Goal: Communication & Community: Answer question/provide support

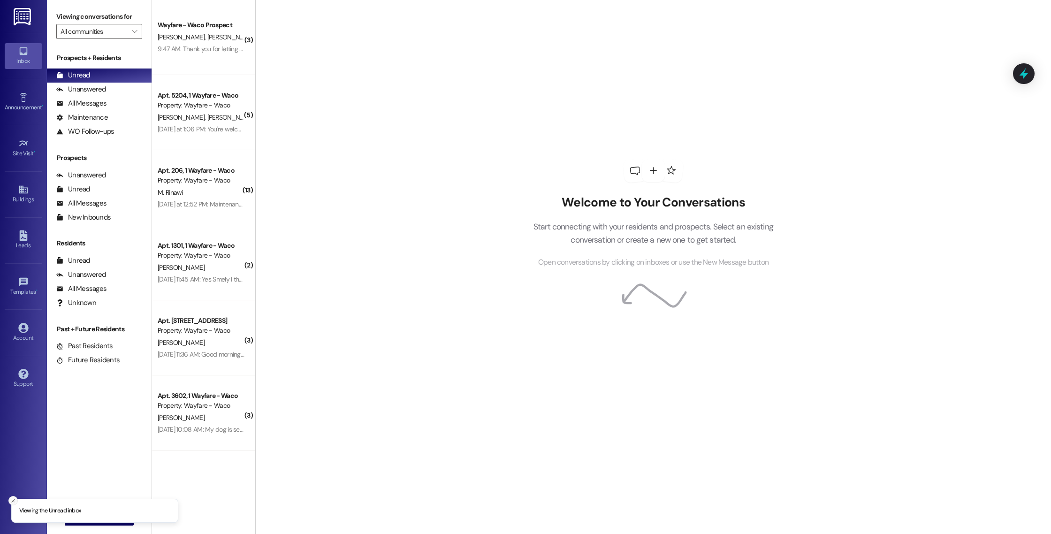
click at [14, 501] on line "Close toast" at bounding box center [13, 500] width 3 height 3
click at [92, 514] on span "New Message" at bounding box center [104, 518] width 38 height 10
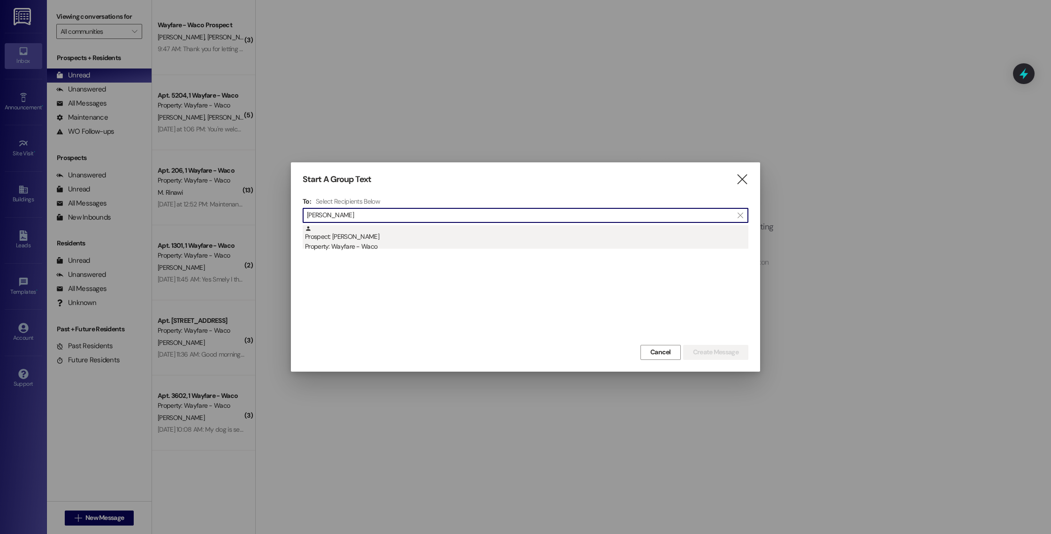
type input "[PERSON_NAME]"
click at [443, 235] on div "Prospect: [PERSON_NAME] Property: Wayfare - Waco" at bounding box center [526, 238] width 443 height 27
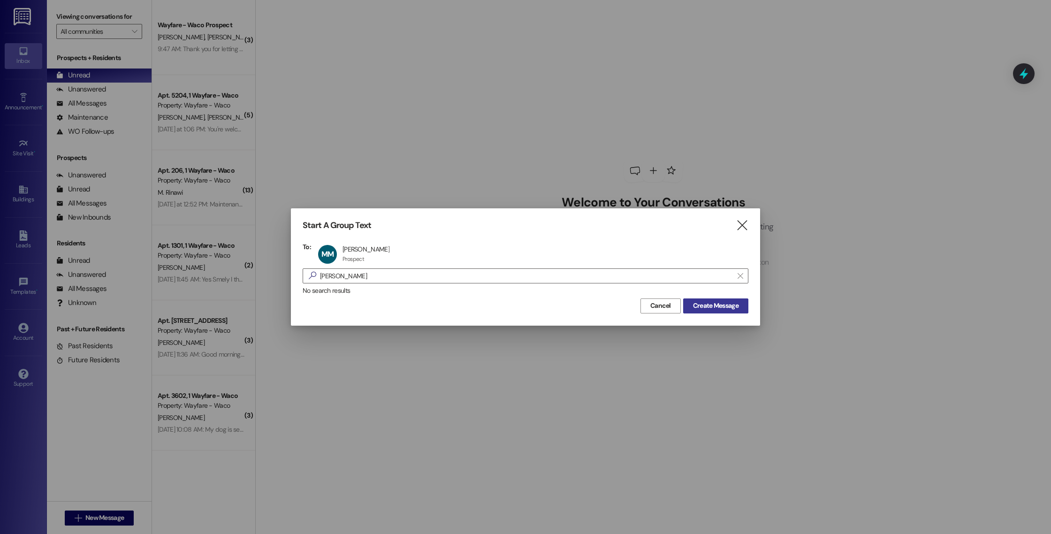
click at [696, 307] on span "Create Message" at bounding box center [715, 306] width 45 height 10
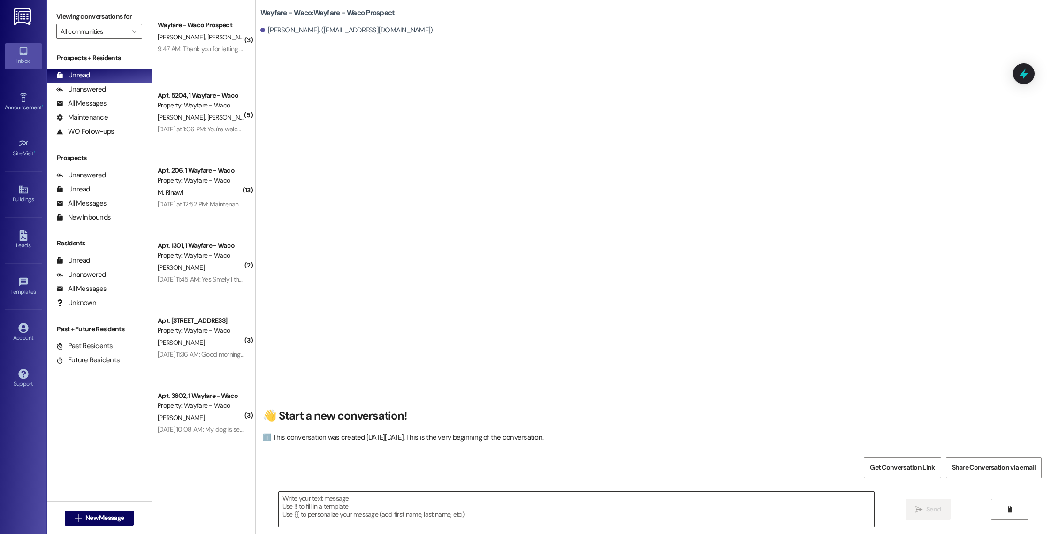
click at [409, 503] on textarea at bounding box center [576, 509] width 595 height 35
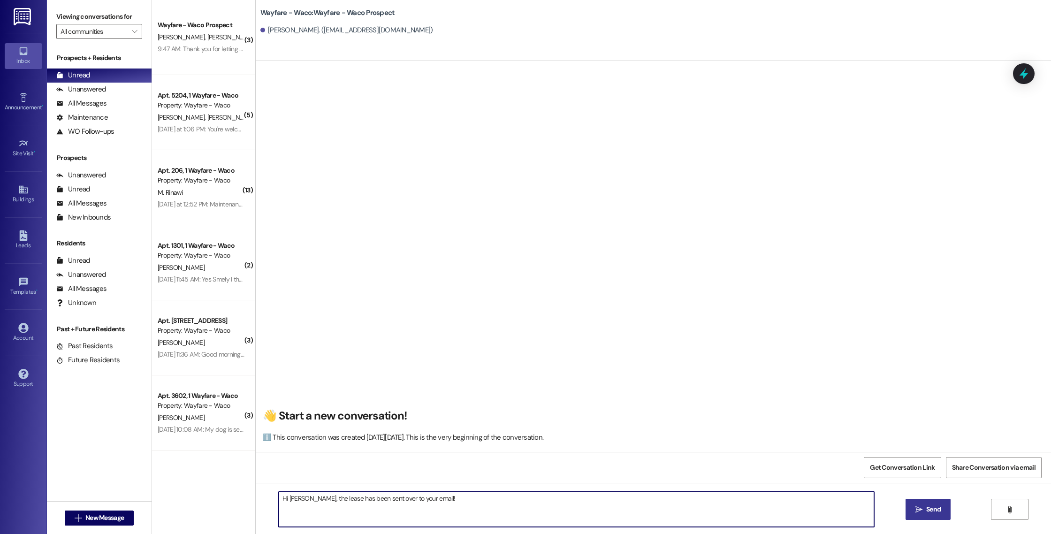
type textarea "Hi [PERSON_NAME], the lease has been sent over to your email!"
click at [915, 507] on icon "" at bounding box center [918, 510] width 7 height 8
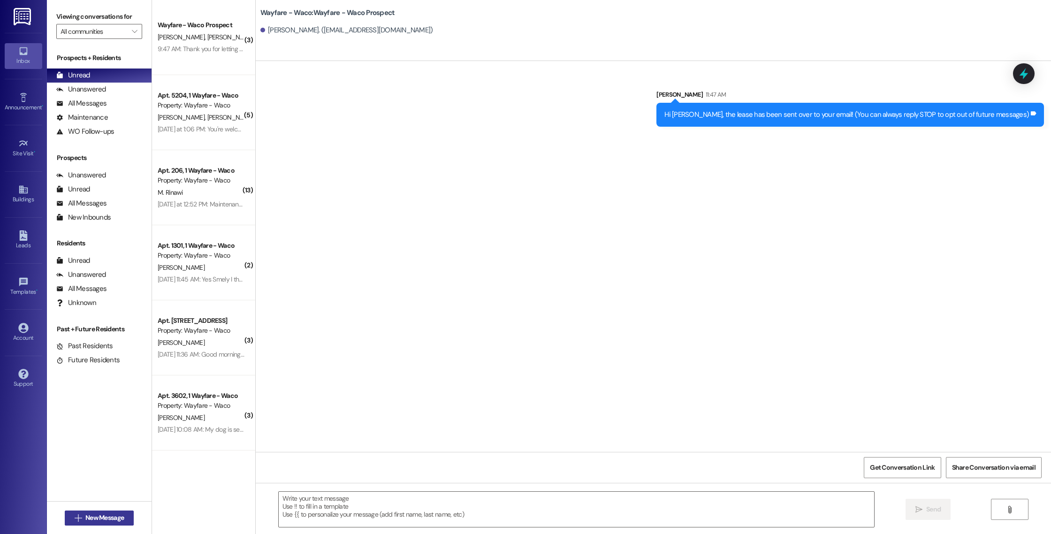
click at [109, 520] on span "New Message" at bounding box center [104, 518] width 38 height 10
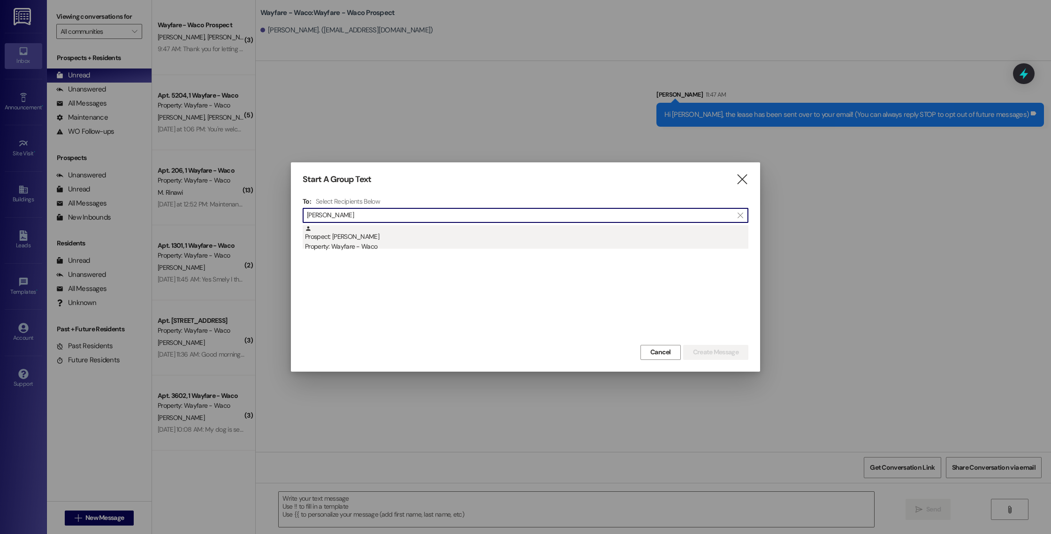
type input "[PERSON_NAME]"
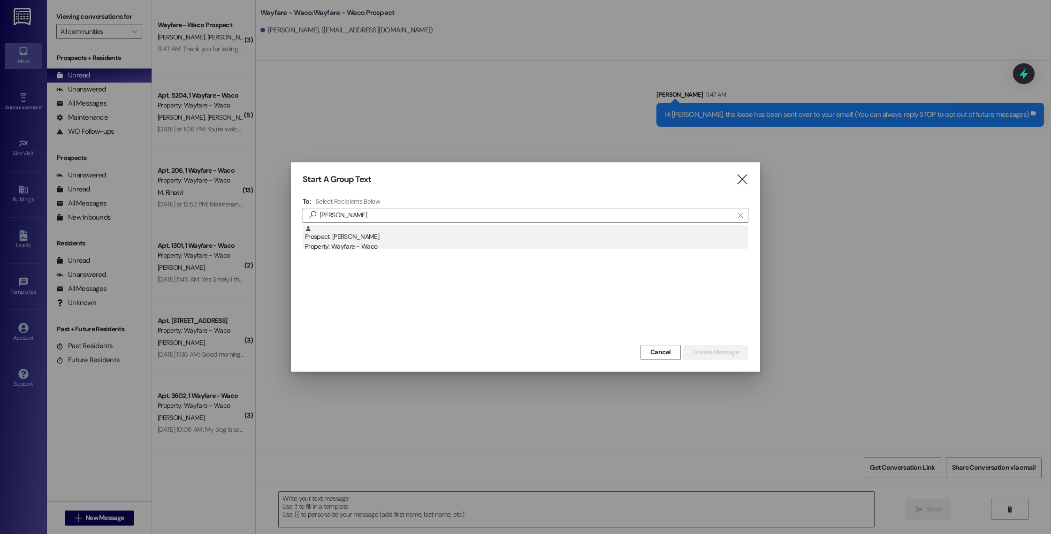
click at [431, 248] on div "Property: Wayfare - Waco" at bounding box center [526, 247] width 443 height 10
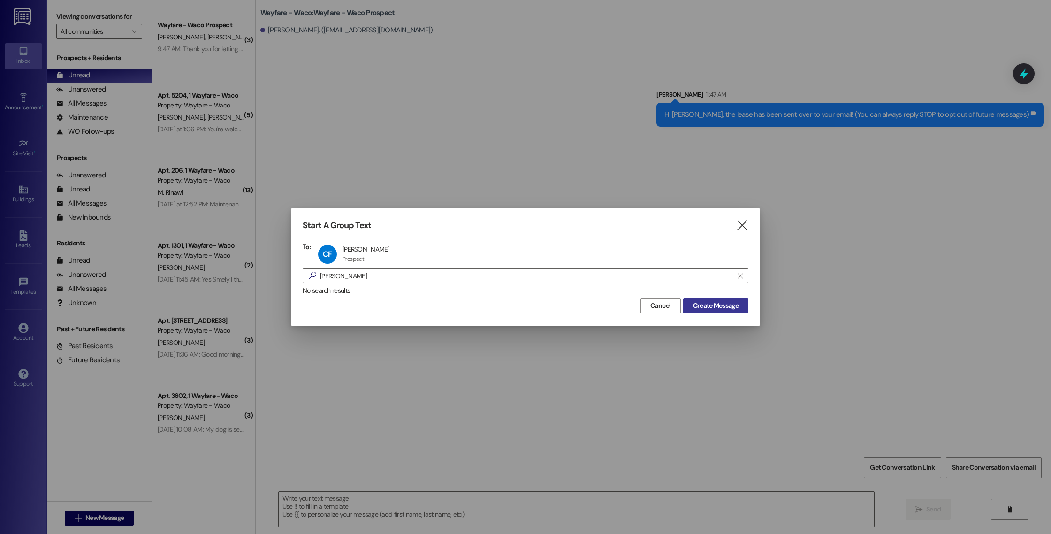
click at [702, 303] on span "Create Message" at bounding box center [715, 306] width 45 height 10
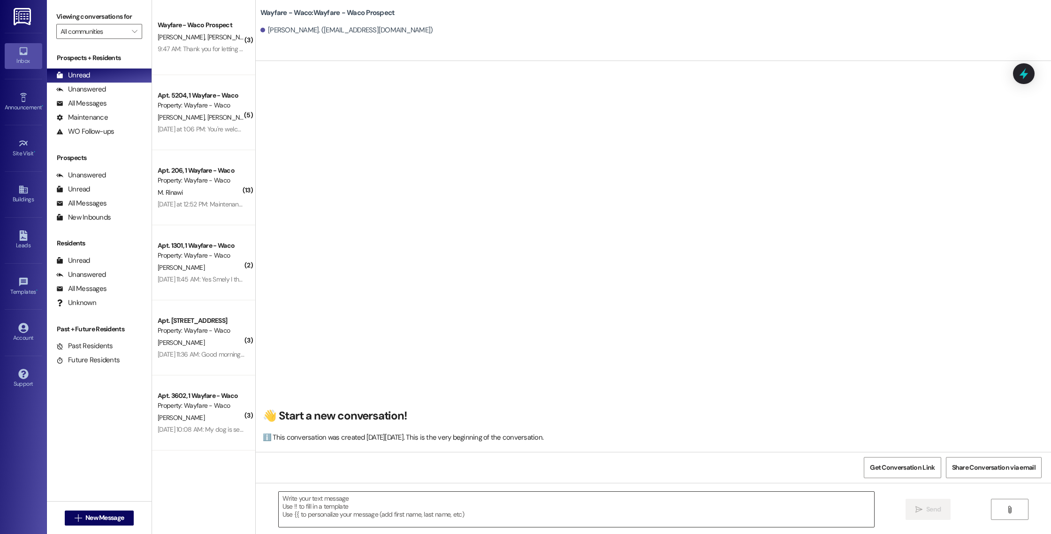
click at [333, 520] on textarea at bounding box center [576, 509] width 595 height 35
